Goal: Task Accomplishment & Management: Use online tool/utility

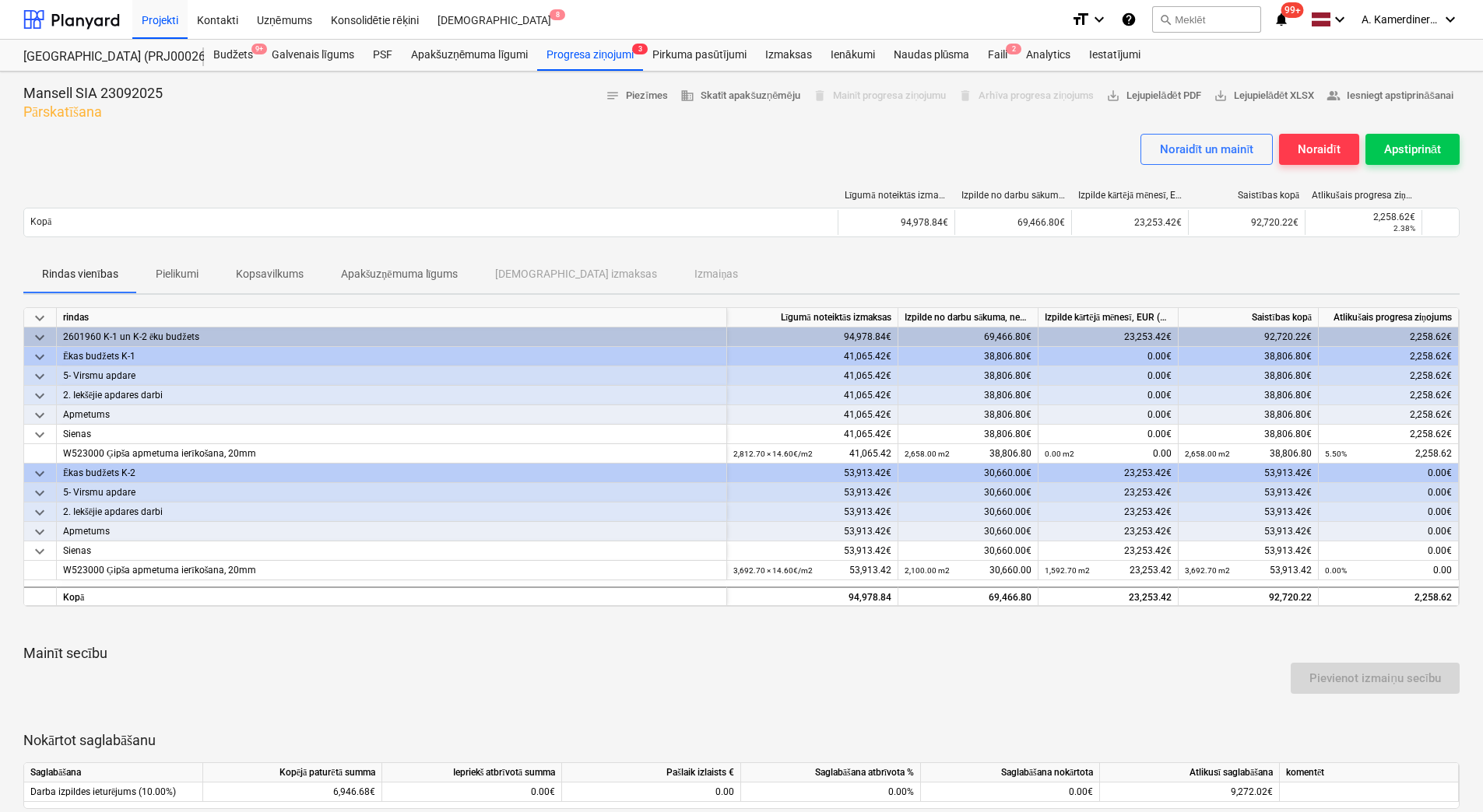
scroll to position [71, 0]
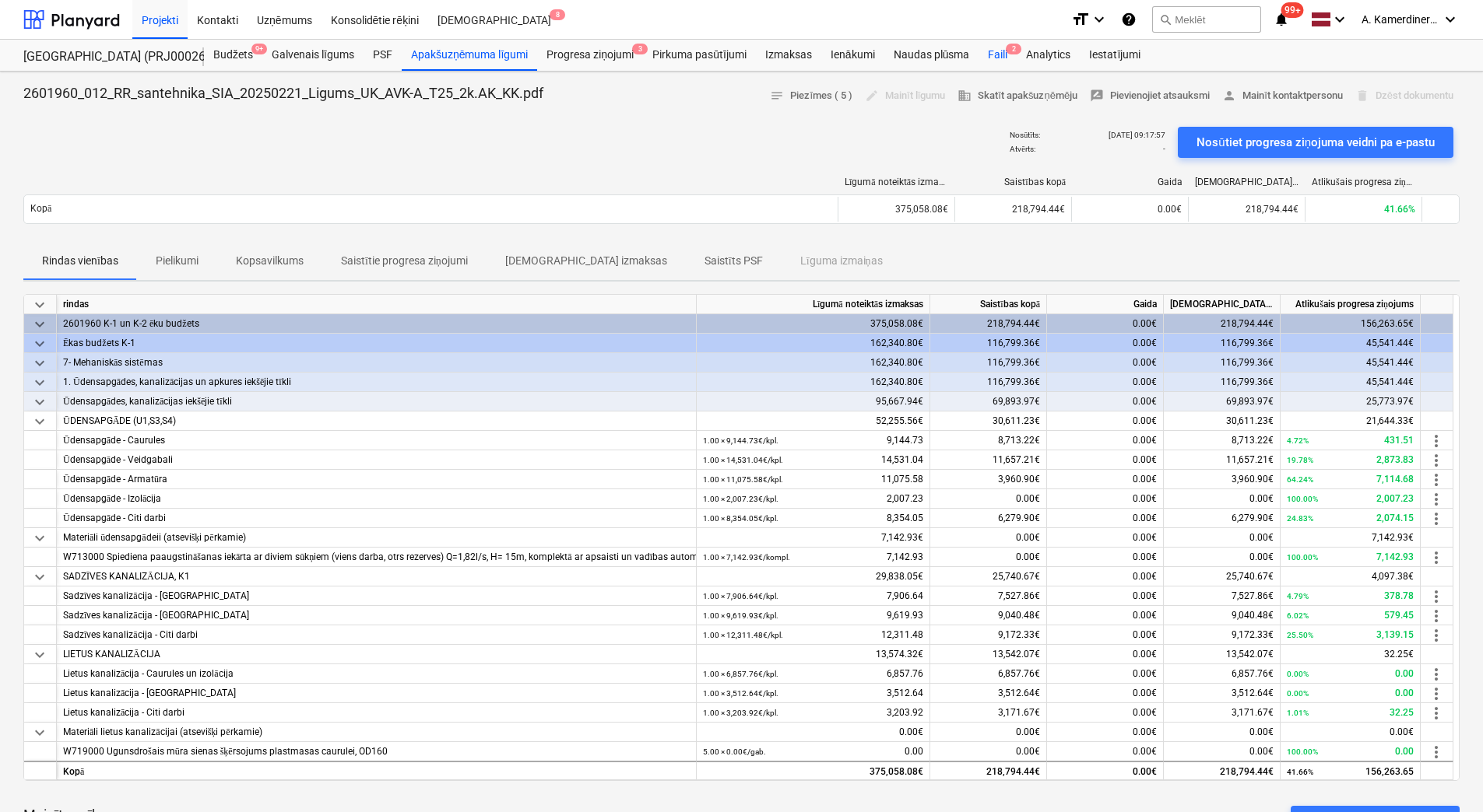
click at [1007, 59] on div "Faili 2" at bounding box center [997, 54] width 38 height 31
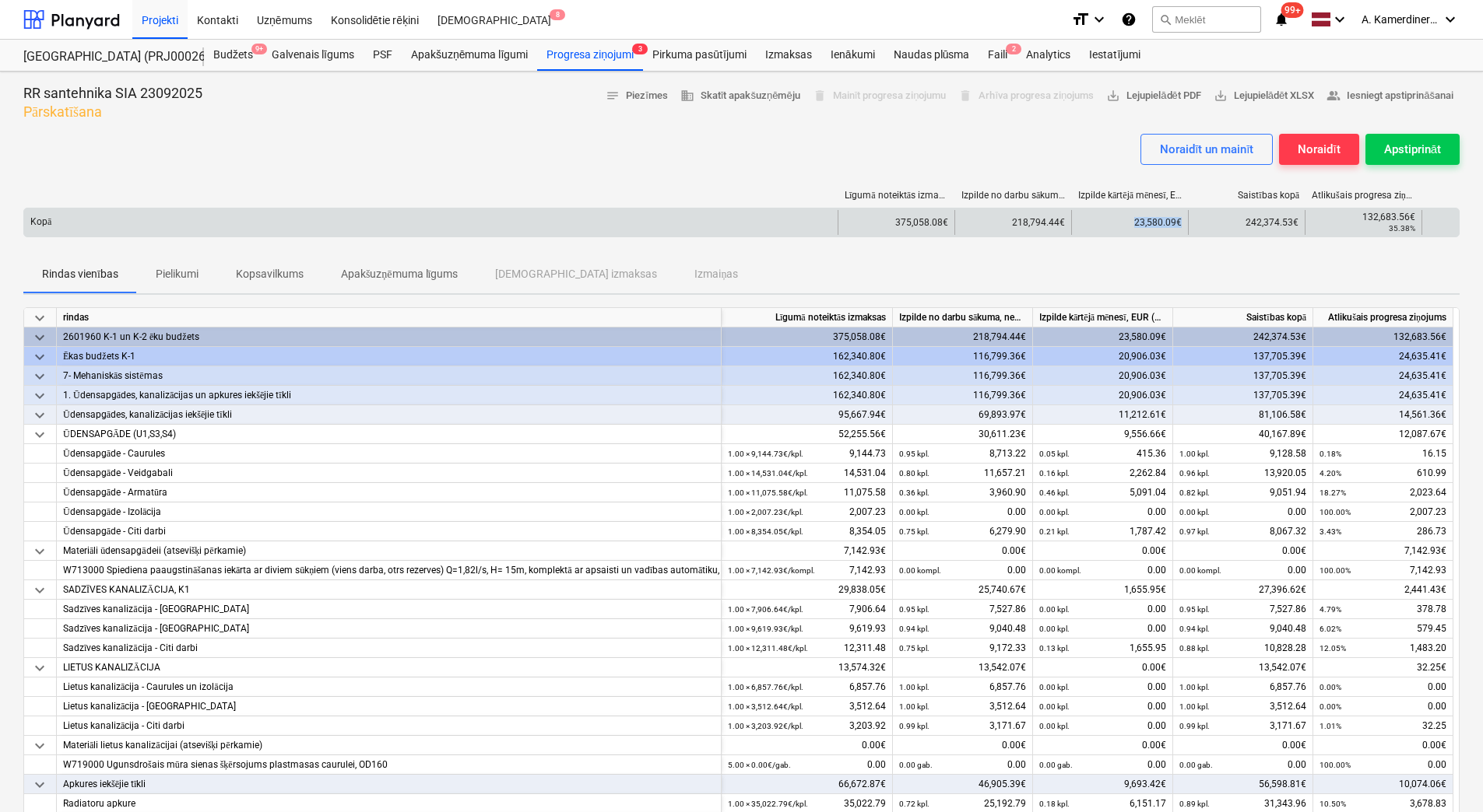
drag, startPoint x: 1134, startPoint y: 223, endPoint x: 1183, endPoint y: 229, distance: 49.4
click at [1183, 229] on div "23,580.09€" at bounding box center [1129, 222] width 117 height 25
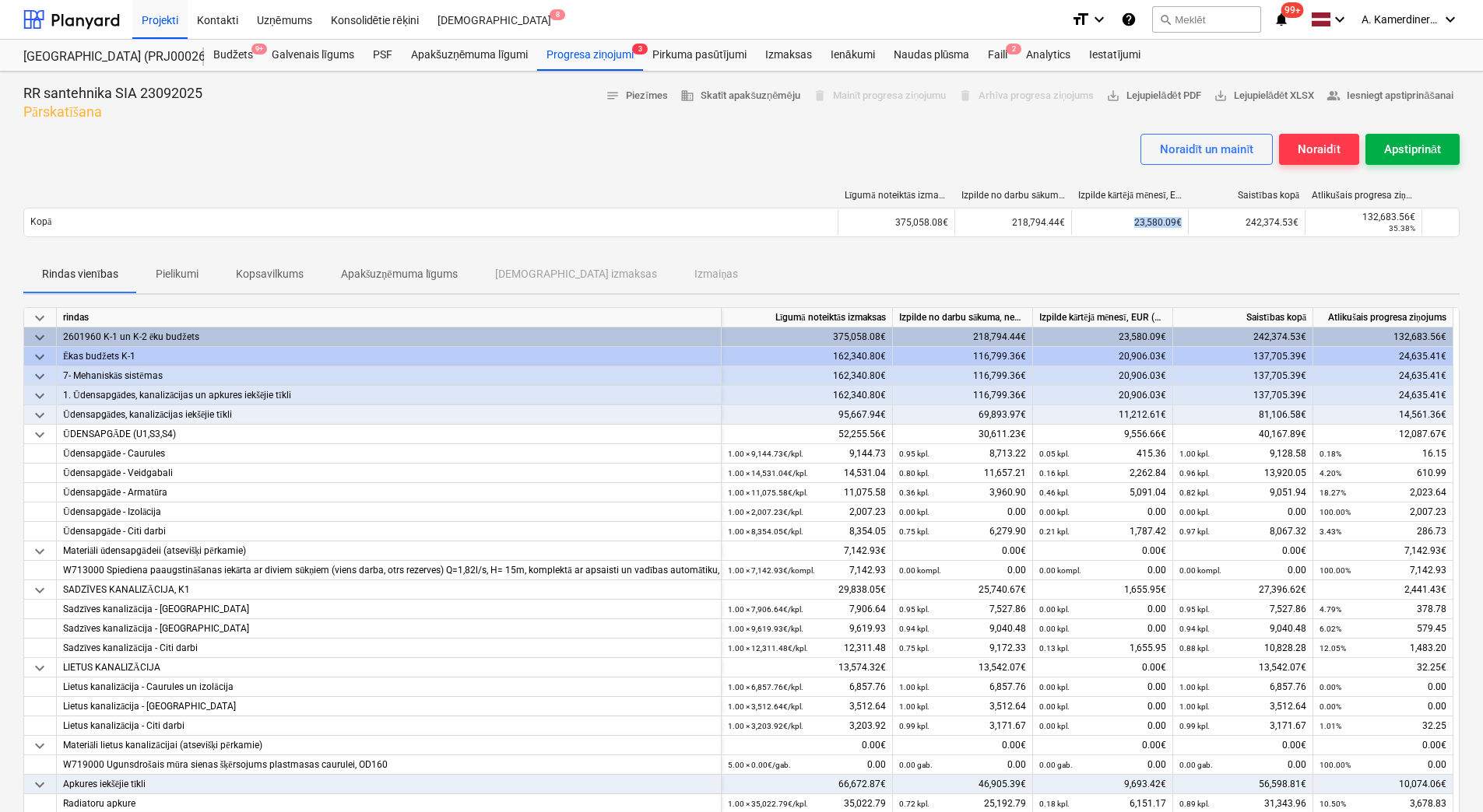
click at [1405, 153] on div "Apstiprināt" at bounding box center [1412, 150] width 56 height 20
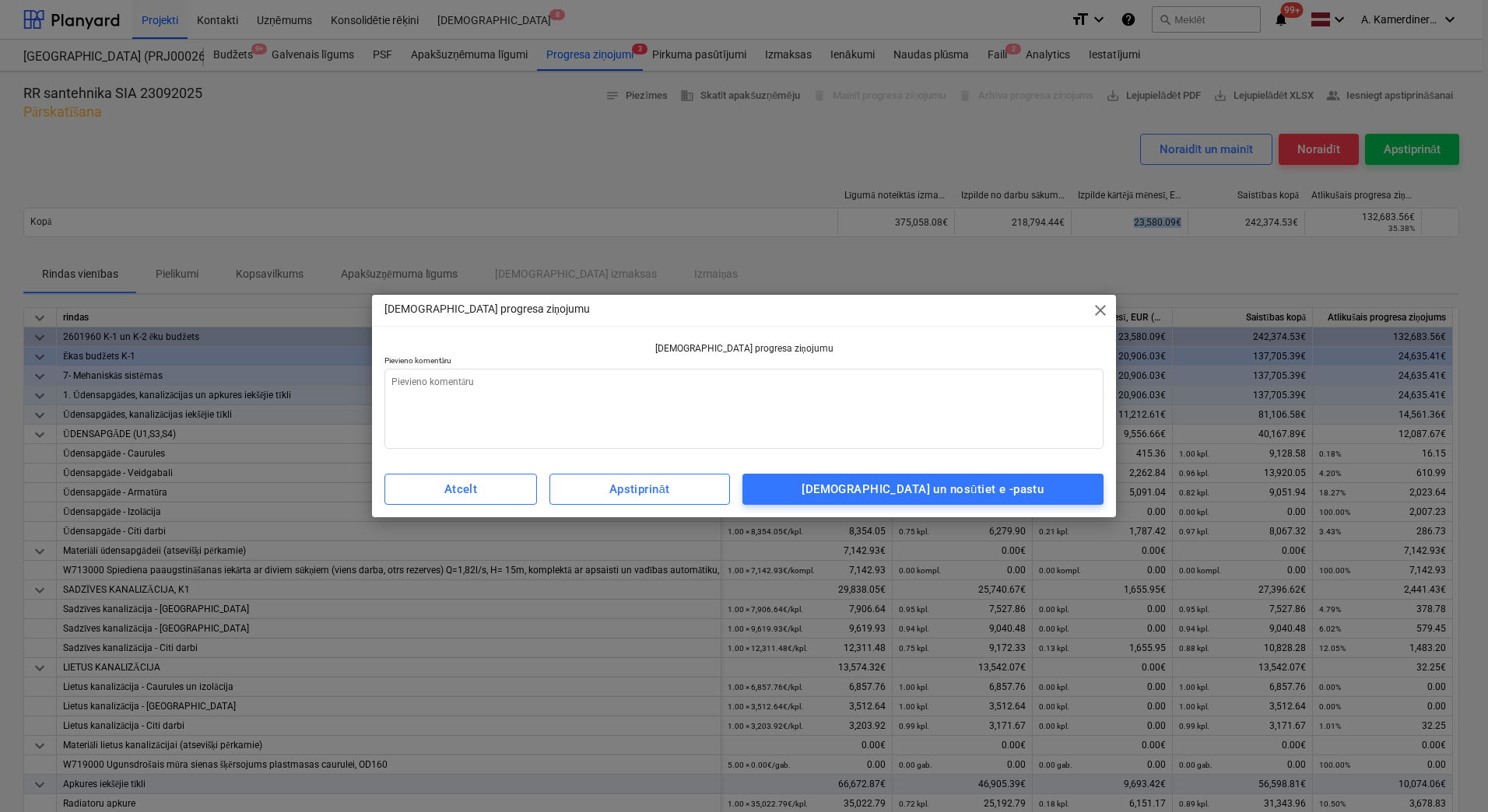
type textarea "x"
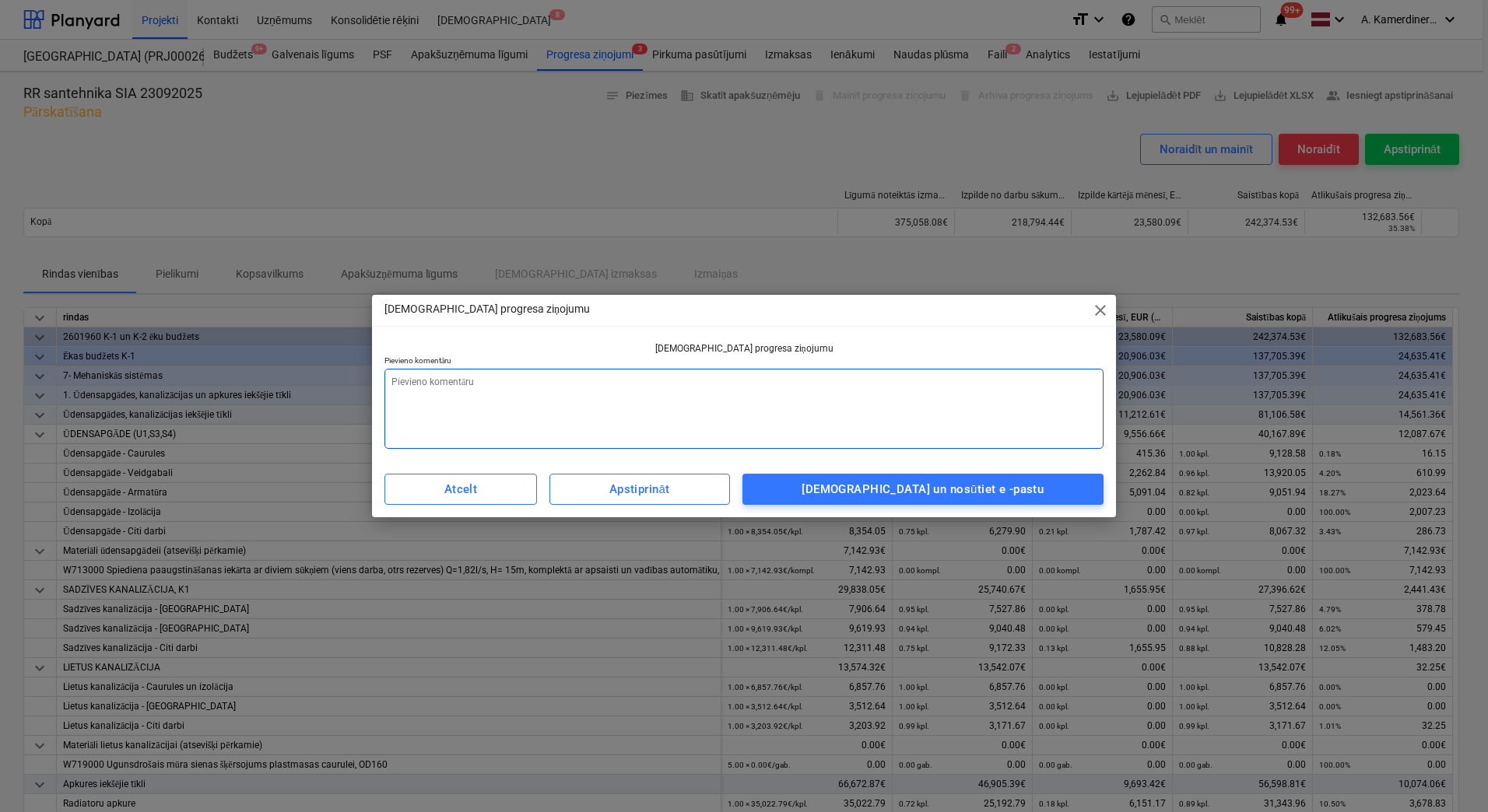
click at [898, 418] on textarea at bounding box center [744, 408] width 719 height 80
type textarea "щ"
type textarea "x"
type textarea "щл"
type textarea "x"
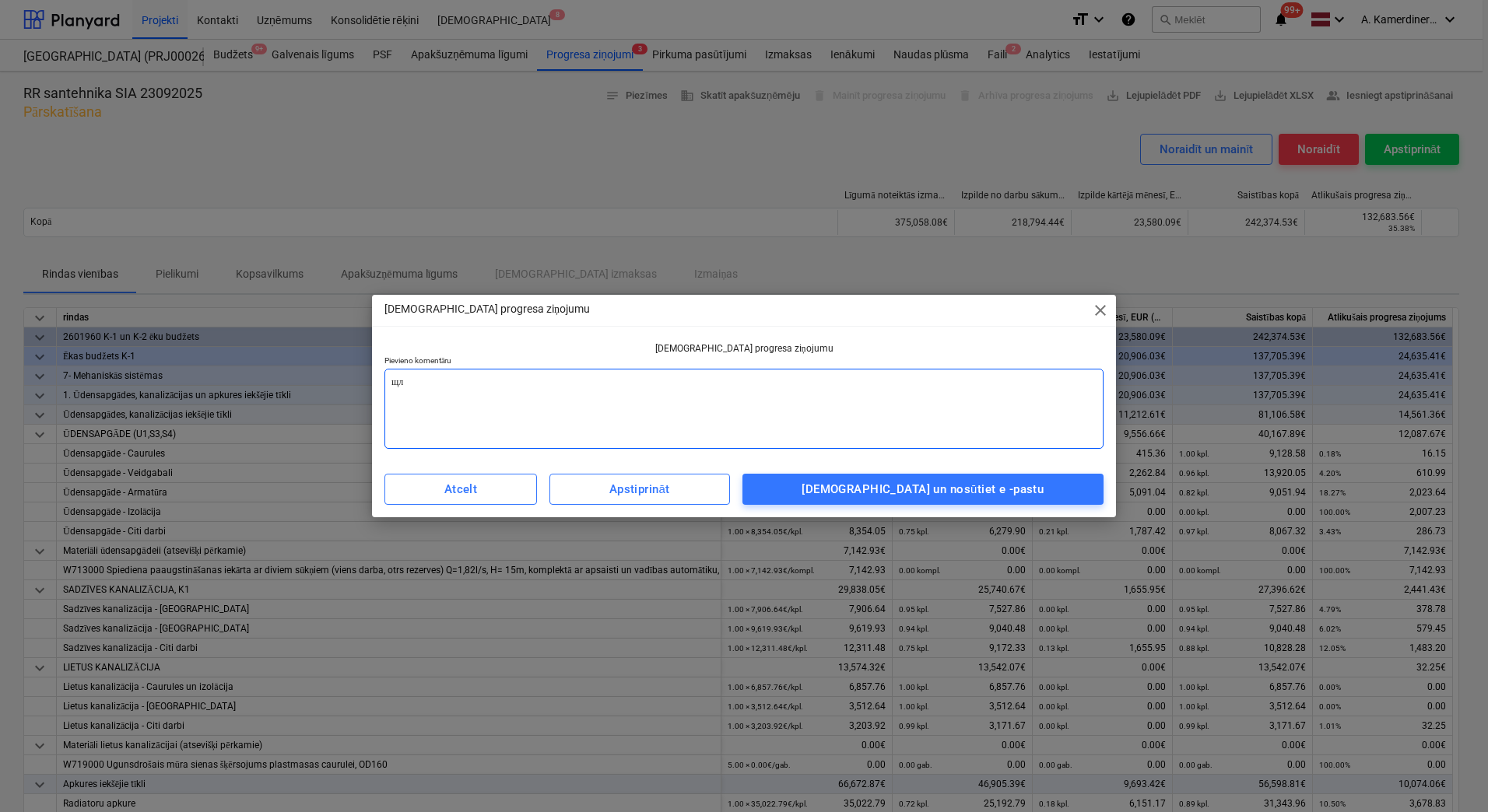
type textarea "щ"
type textarea "x"
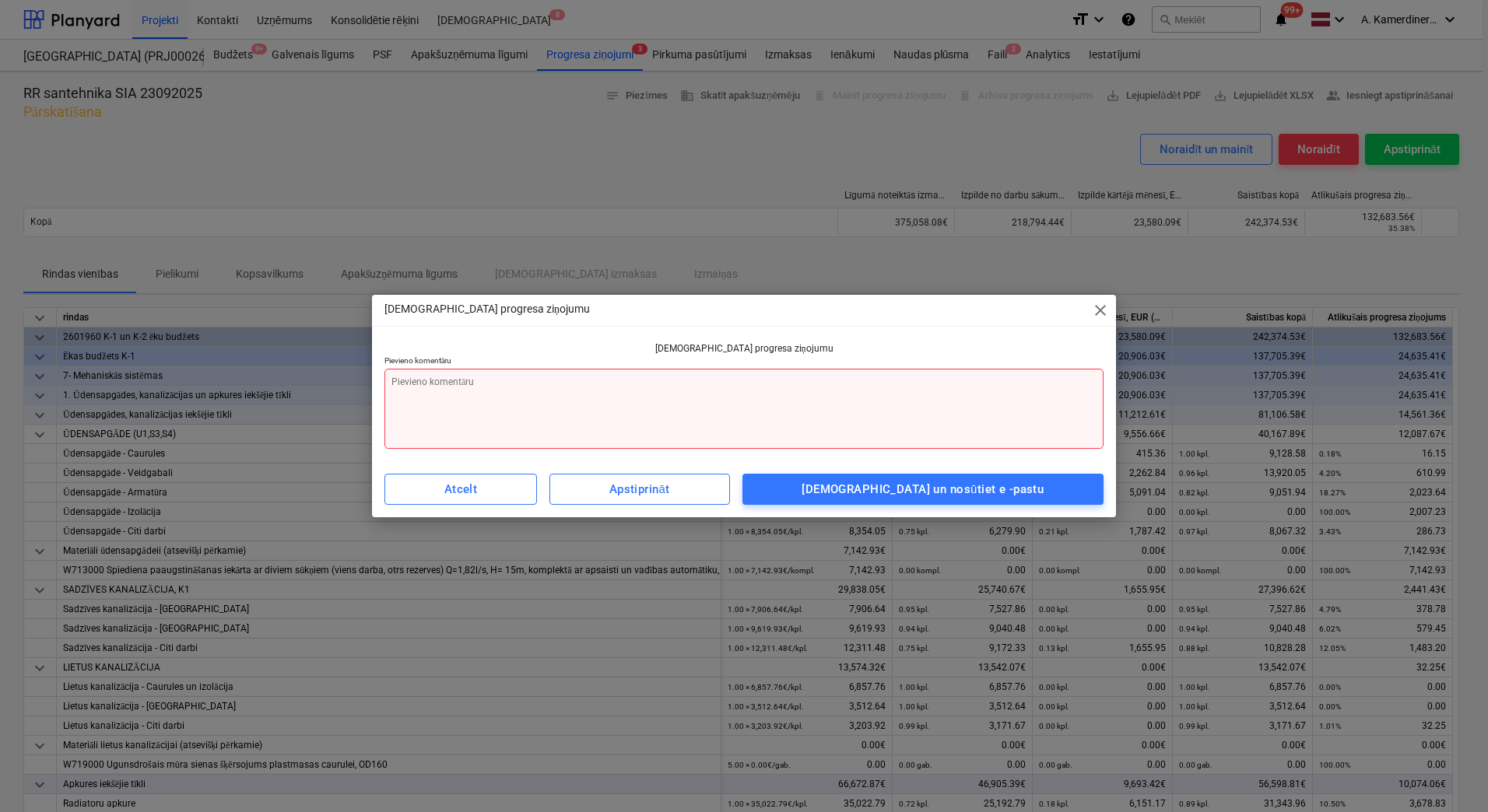
type textarea "o"
type textarea "x"
type textarea "ok"
type textarea "x"
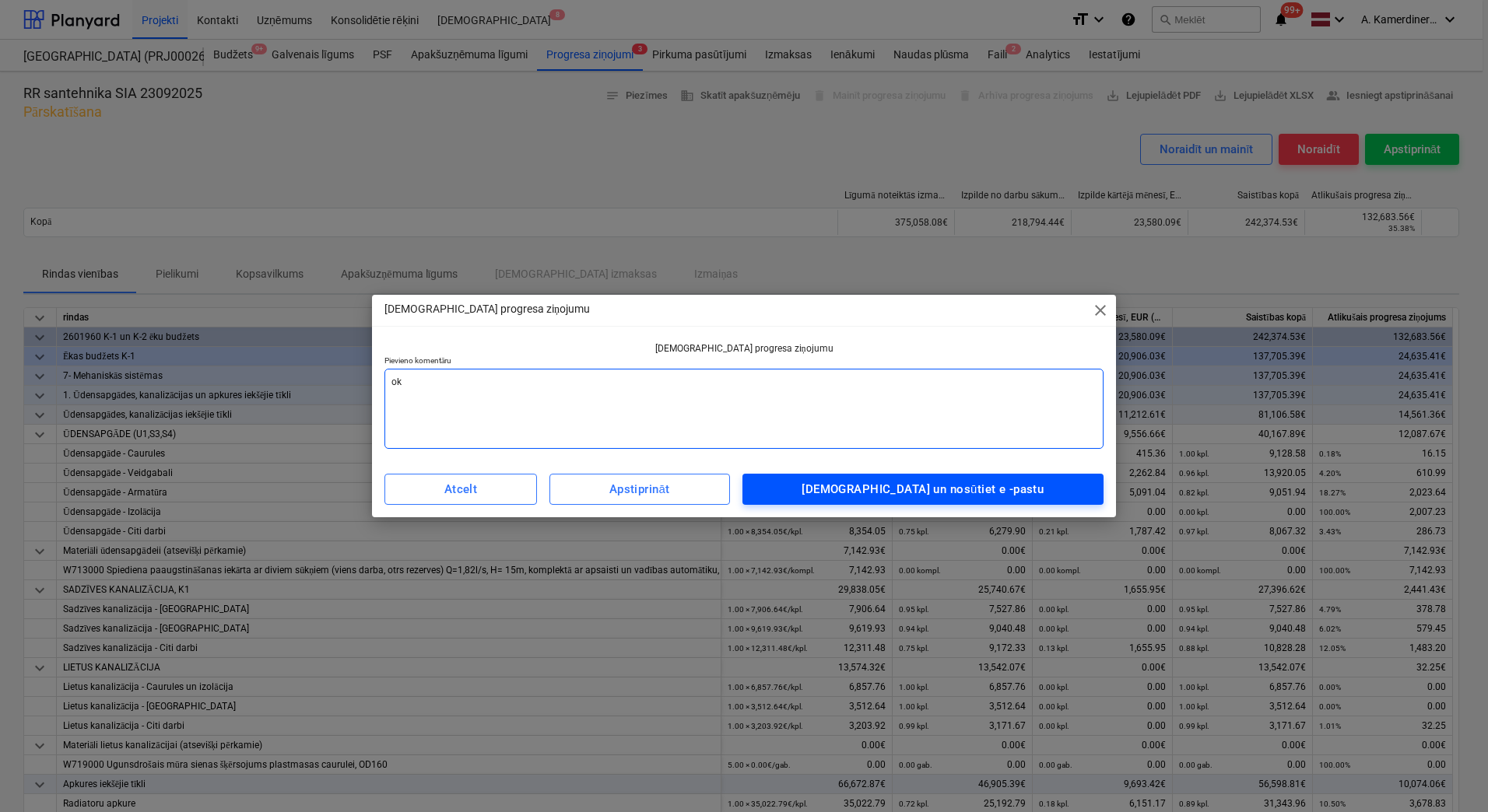
type textarea "ok"
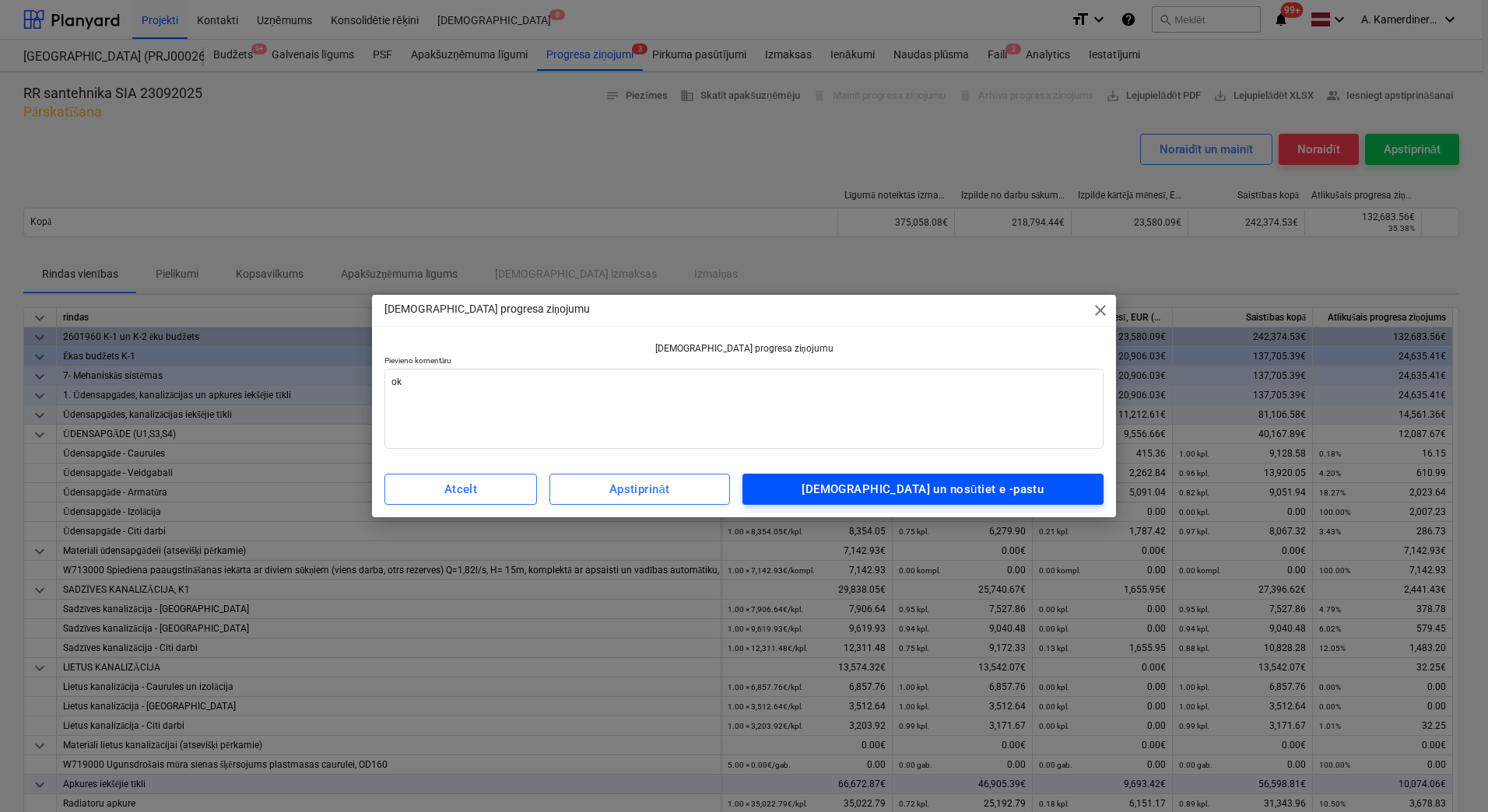
click at [925, 493] on div "Apstipriniet un nosūtiet e -pastu" at bounding box center [922, 489] width 242 height 20
type textarea "x"
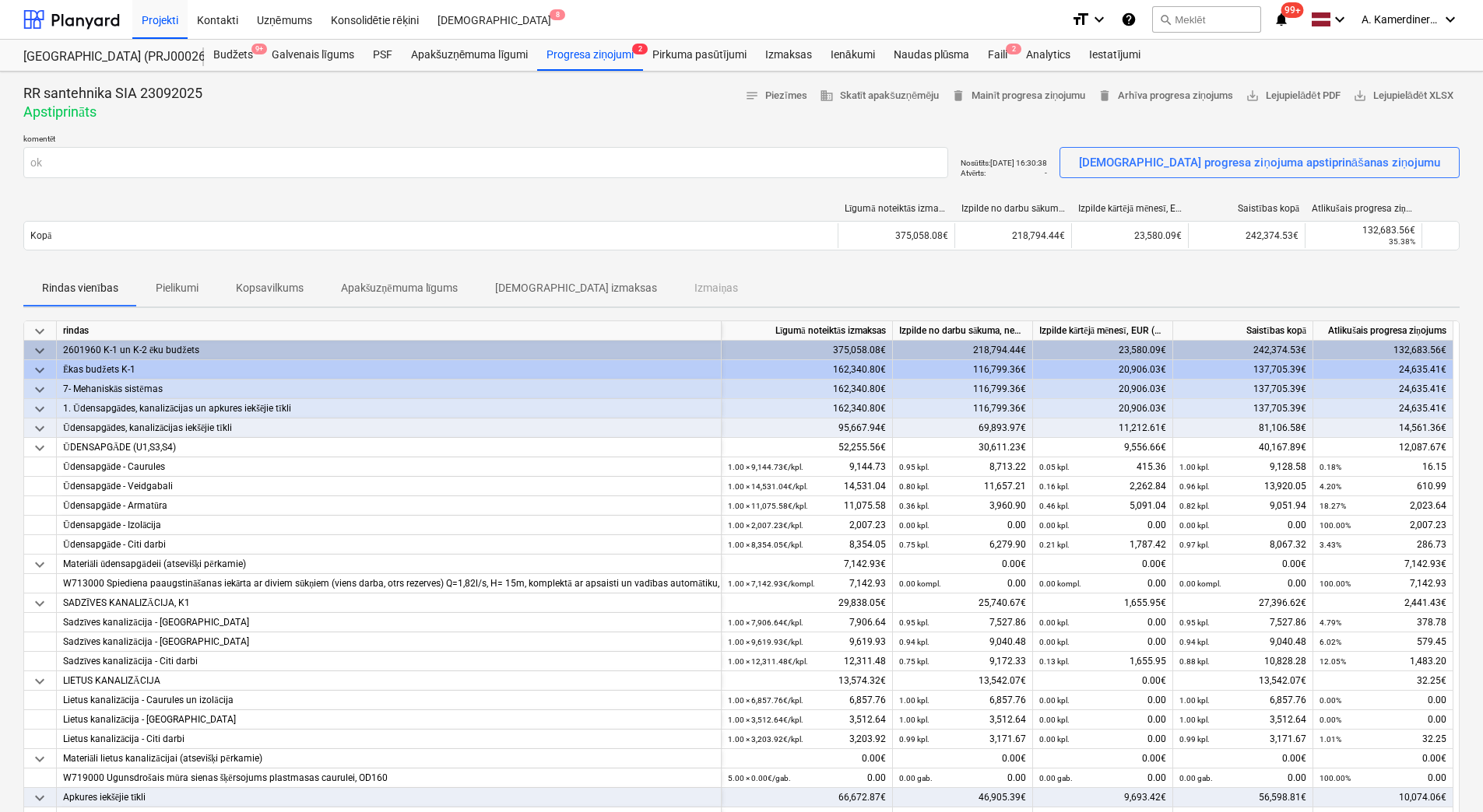
click at [1464, 278] on div "RR santehnika SIA 23092025 Apstiprināts notes Piezīmes business Skatīt apakšuzņ…" at bounding box center [741, 706] width 1483 height 1270
